Goal: Task Accomplishment & Management: Use online tool/utility

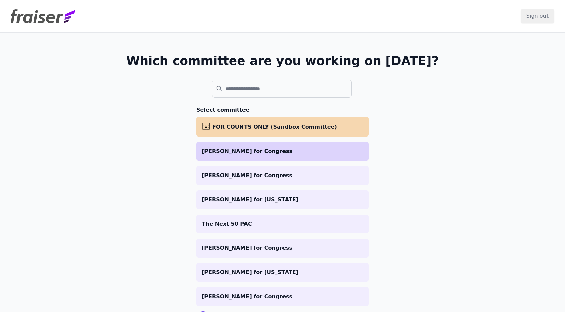
scroll to position [34, 0]
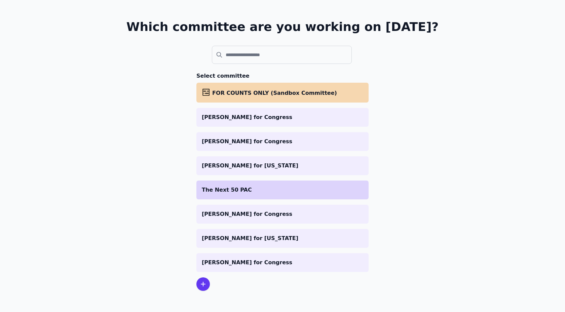
click at [246, 197] on li "The Next 50 PAC" at bounding box center [283, 190] width 172 height 19
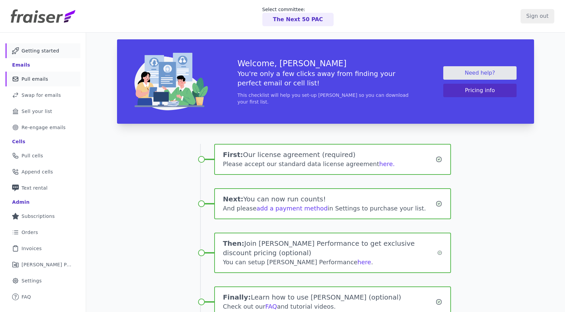
click at [40, 81] on span "Pull emails" at bounding box center [35, 79] width 27 height 7
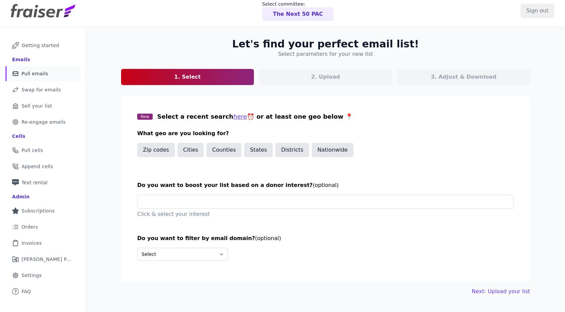
scroll to position [7, 0]
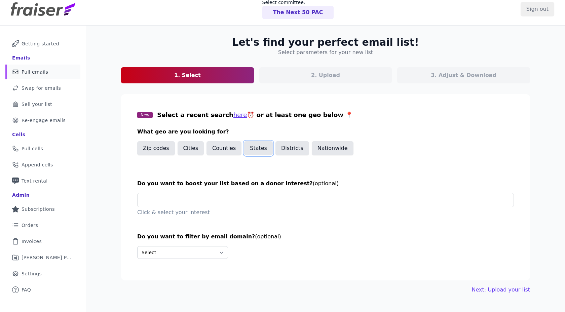
click at [256, 152] on button "States" at bounding box center [258, 148] width 29 height 14
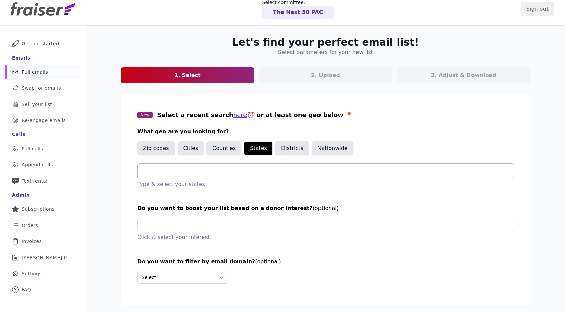
click at [234, 175] on input "text" at bounding box center [328, 171] width 371 height 8
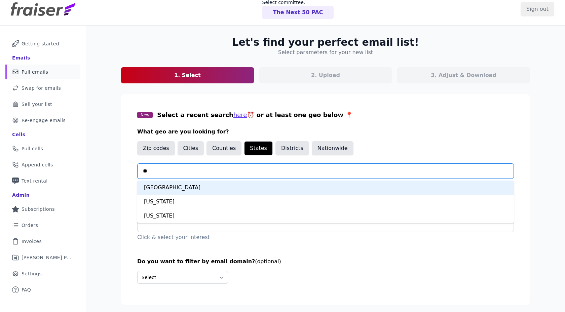
type input "***"
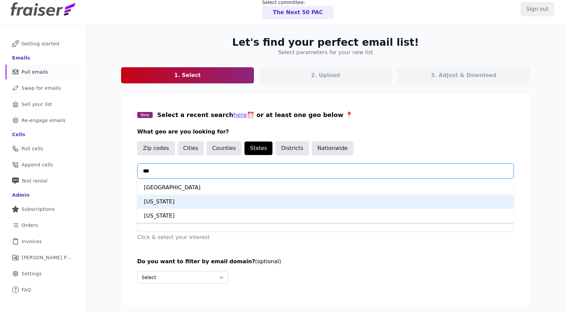
click at [190, 203] on div "Virginia" at bounding box center [325, 202] width 377 height 14
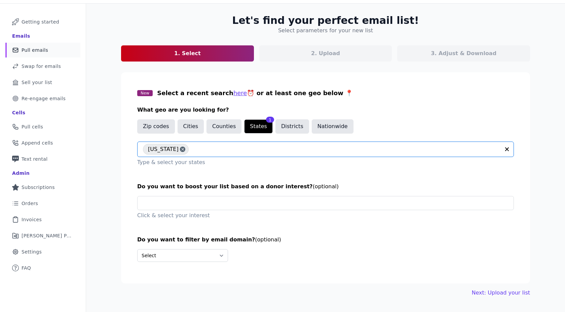
scroll to position [33, 0]
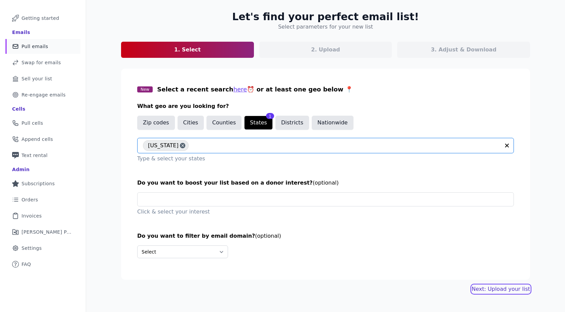
click at [502, 288] on link "Next: Upload your list" at bounding box center [501, 289] width 58 height 8
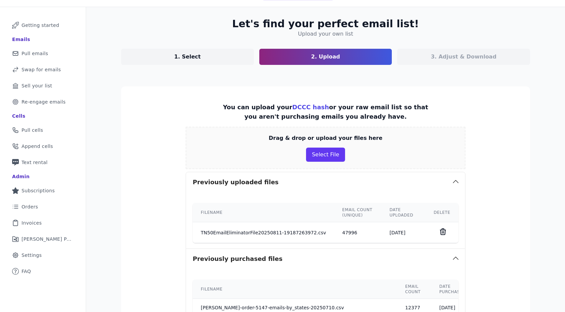
scroll to position [342, 0]
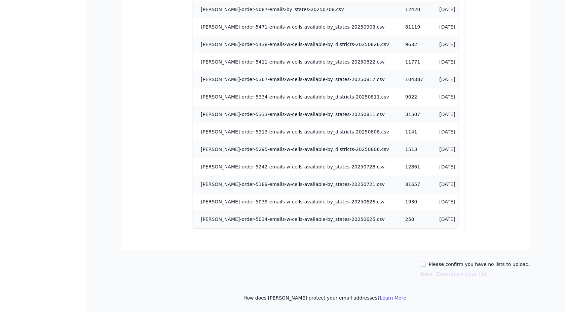
click at [434, 260] on div "Let's find your perfect email list! Upload your own list 1. Select 2. Upload 3.…" at bounding box center [325, 1] width 431 height 621
click at [426, 262] on input "Please confirm you have no lists to upload." at bounding box center [423, 264] width 5 height 5
checkbox input "true"
click at [451, 271] on button "Next: Download your list" at bounding box center [454, 275] width 66 height 8
